Goal: Find specific fact: Find specific fact

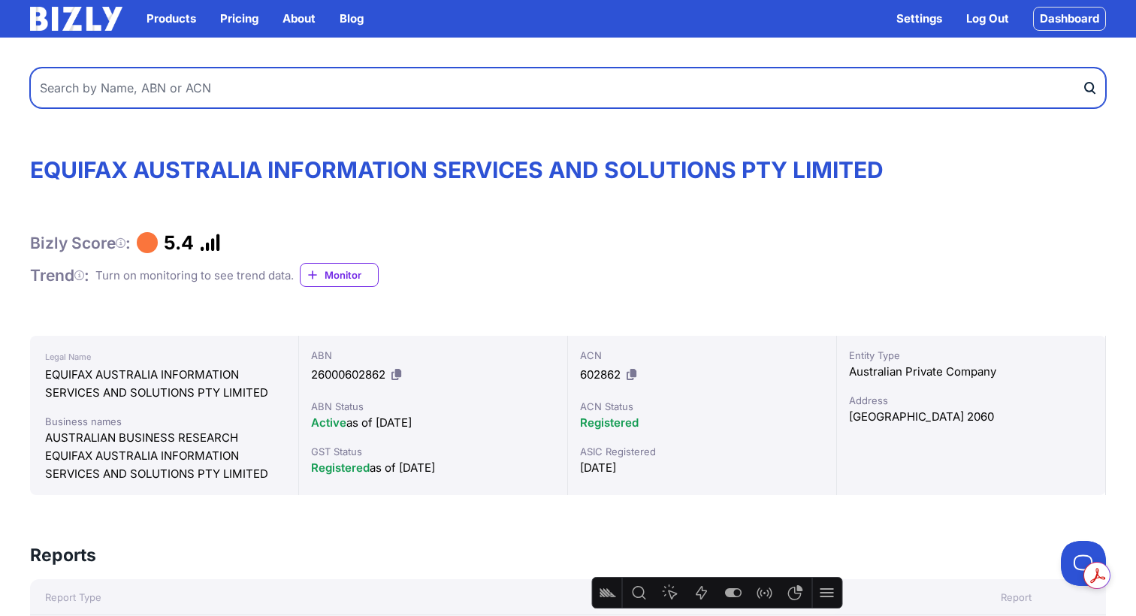
click at [218, 80] on input "text" at bounding box center [568, 88] width 1076 height 41
paste input "87988276022"
type input "87988276022"
click at [1082, 68] on button "submit" at bounding box center [1094, 88] width 24 height 41
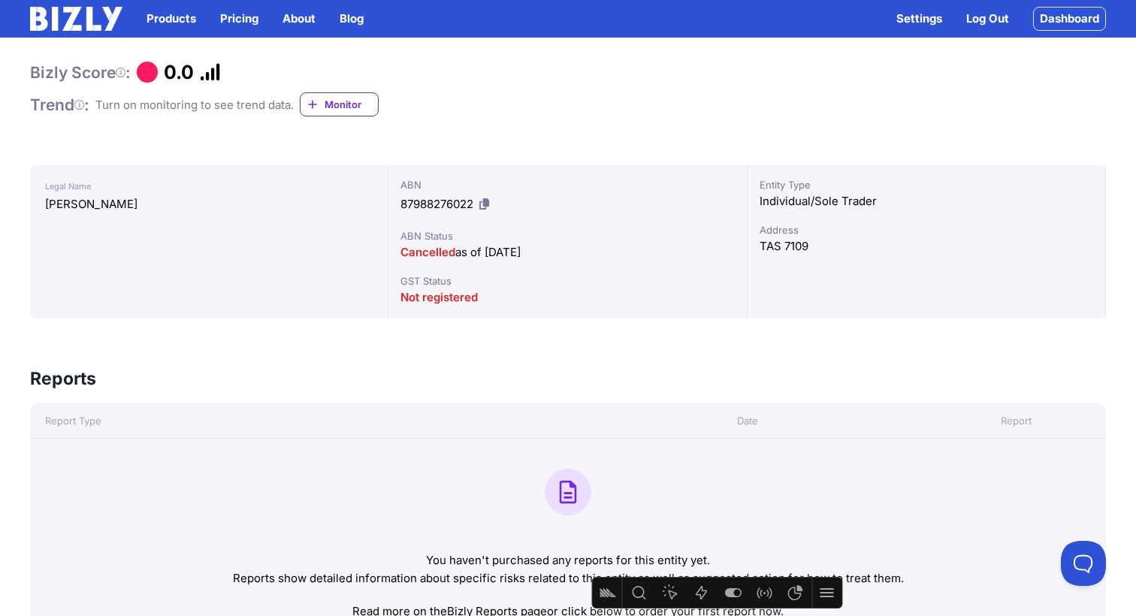
scroll to position [168, 0]
